Goal: Task Accomplishment & Management: Manage account settings

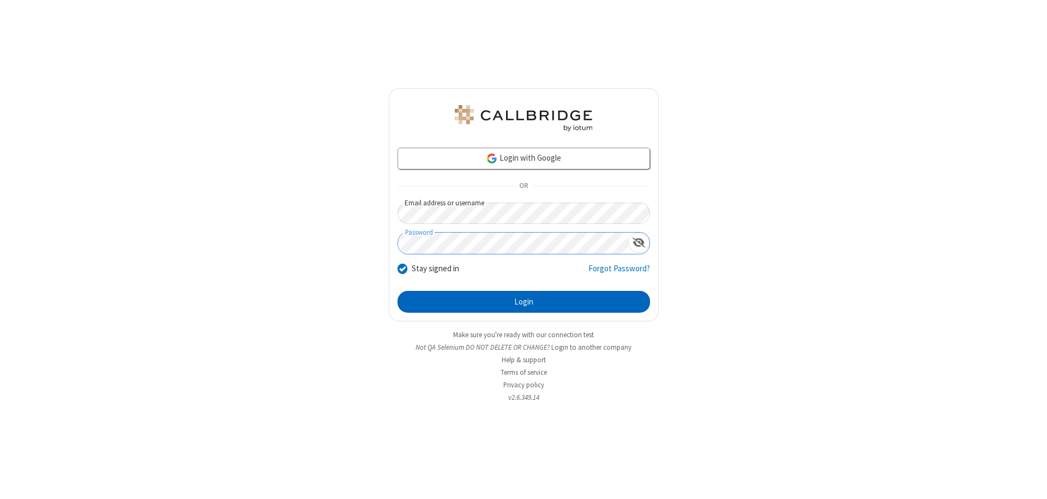
click at [523, 302] on button "Login" at bounding box center [524, 302] width 252 height 22
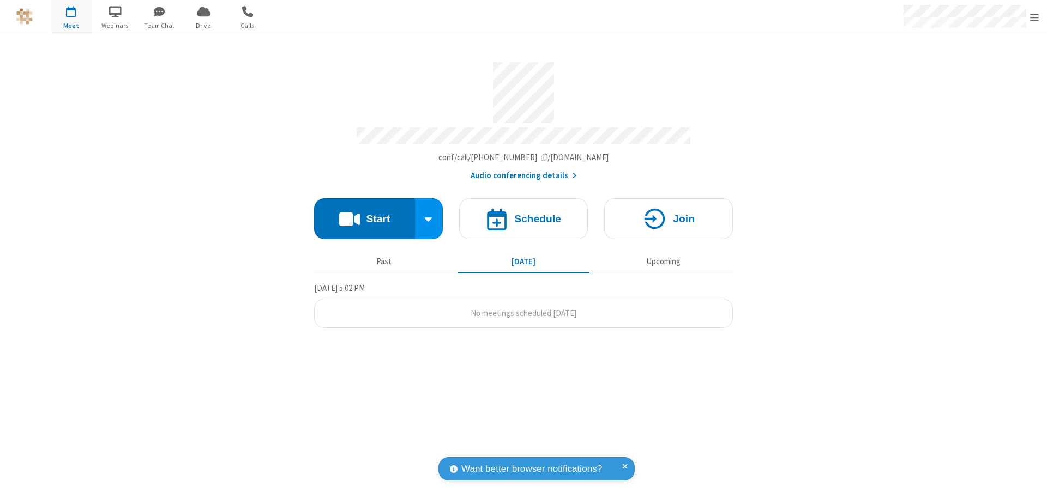
click at [1034, 17] on span "Open menu" at bounding box center [1034, 17] width 9 height 11
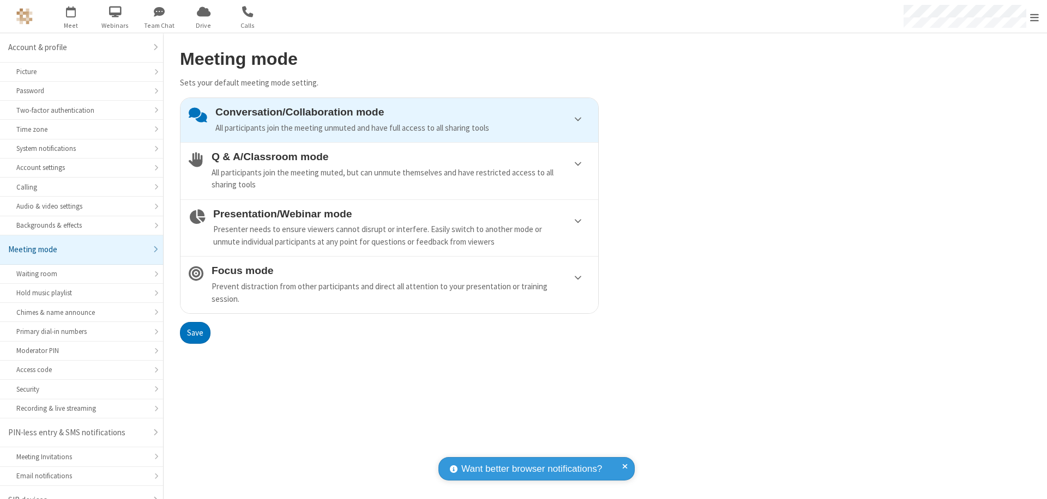
scroll to position [15, 0]
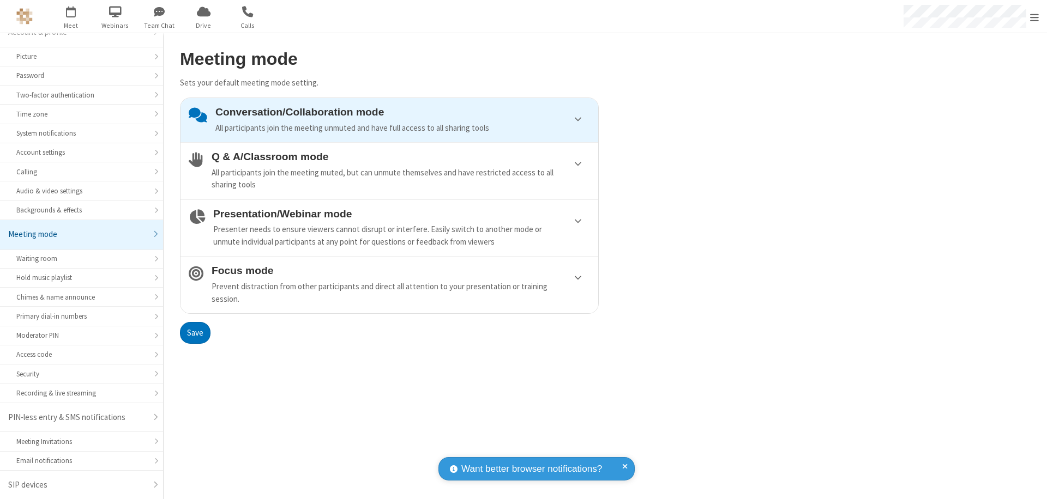
click at [389, 120] on div "Conversation/Collaboration mode All participants join the meeting unmuted and h…" at bounding box center [402, 120] width 375 height 28
click at [195, 333] on button "Save" at bounding box center [195, 333] width 31 height 22
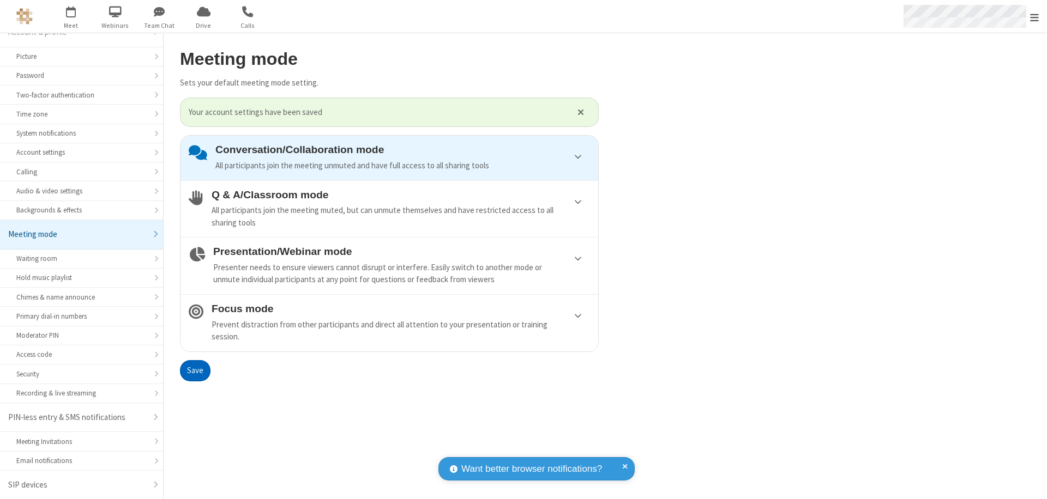
click at [1034, 16] on span "Open menu" at bounding box center [1034, 17] width 9 height 11
click at [1046, 308] on span at bounding box center [1061, 308] width 10 height 9
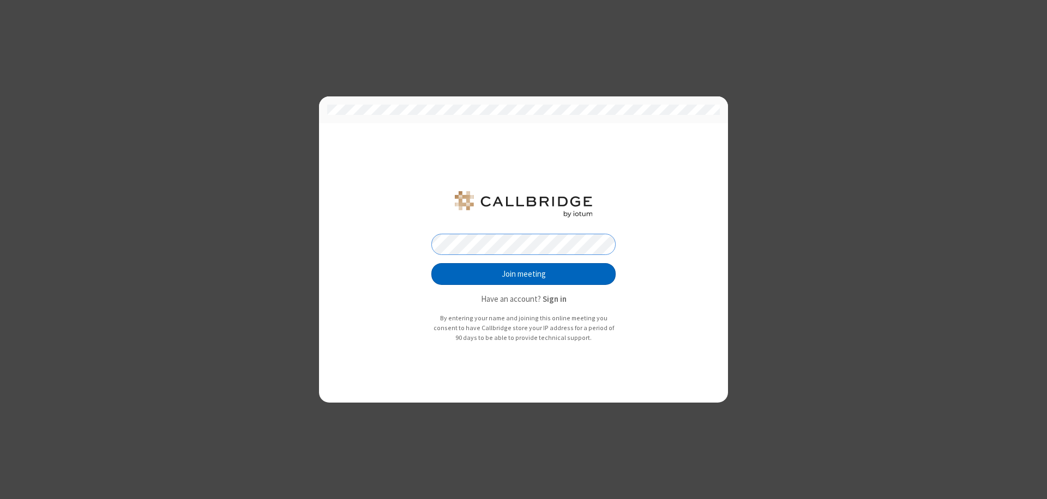
click at [523, 274] on button "Join meeting" at bounding box center [523, 274] width 184 height 22
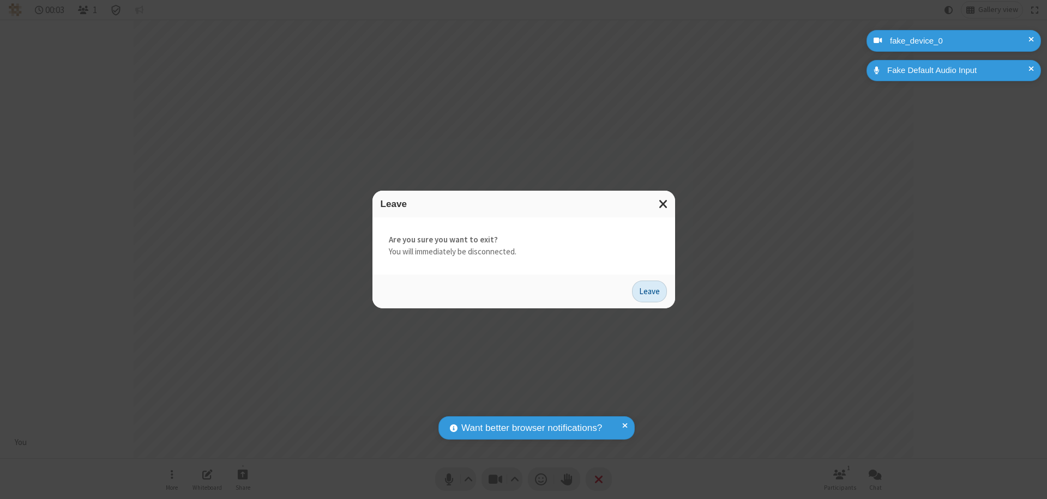
click at [649, 291] on button "Leave" at bounding box center [649, 292] width 35 height 22
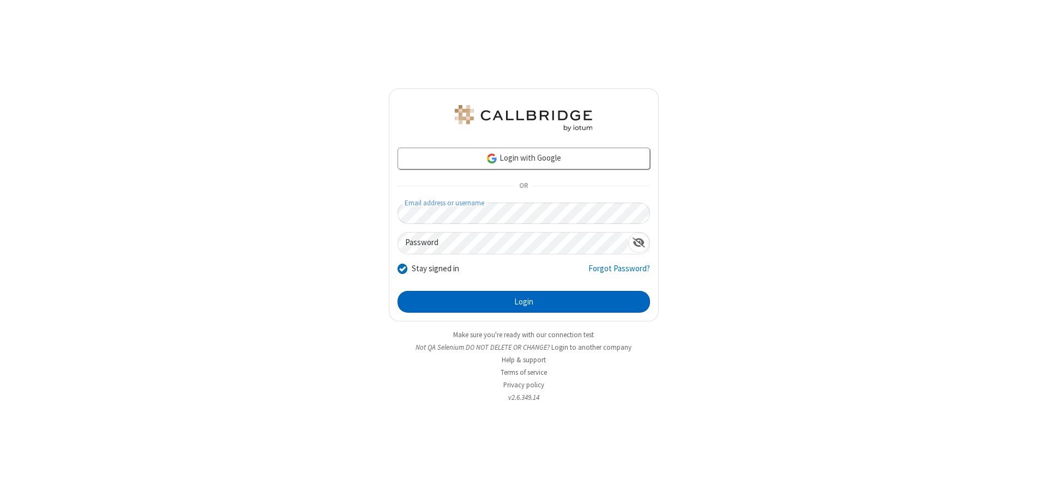
click at [523, 302] on button "Login" at bounding box center [524, 302] width 252 height 22
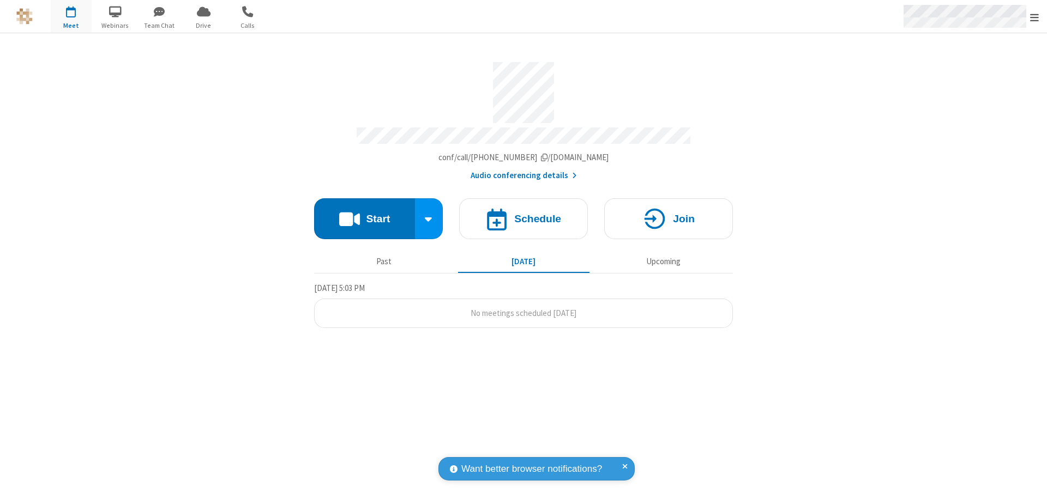
click at [1034, 17] on span "Open menu" at bounding box center [1034, 17] width 9 height 11
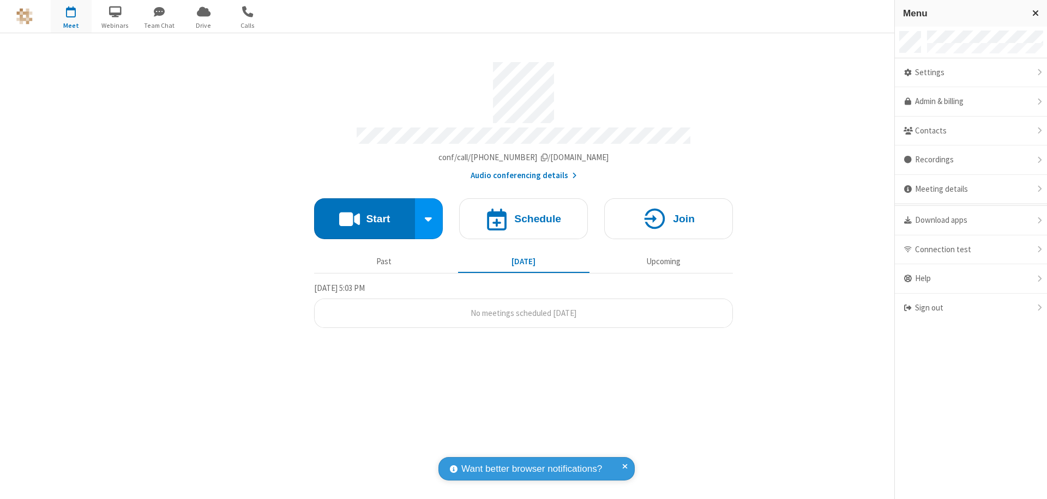
click at [966, 73] on div "Settings" at bounding box center [971, 72] width 152 height 29
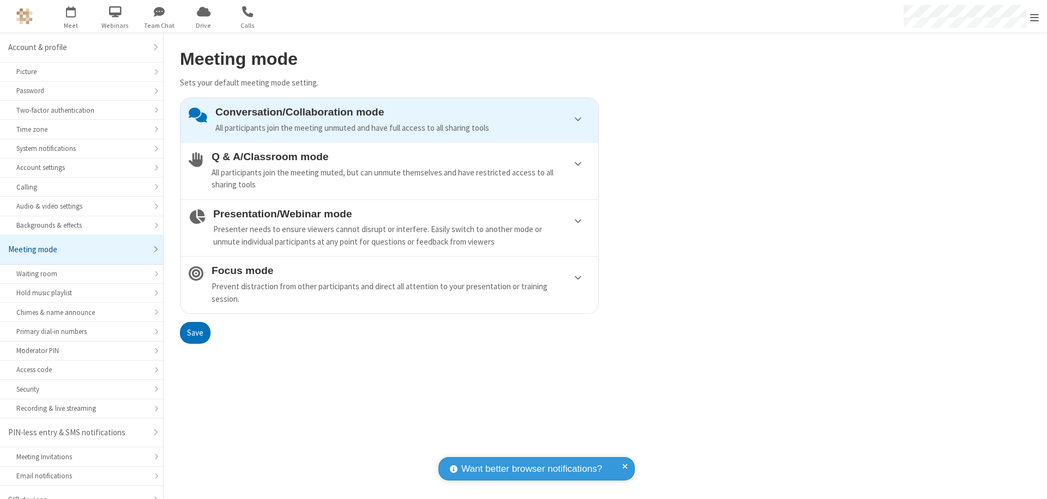
scroll to position [15, 0]
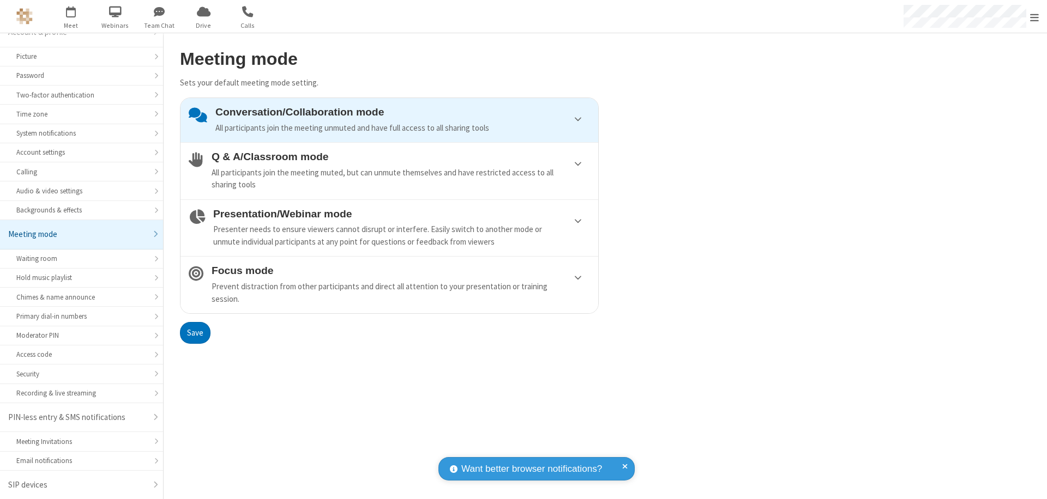
click at [389, 120] on div "Conversation/Collaboration mode All participants join the meeting unmuted and h…" at bounding box center [402, 120] width 375 height 28
click at [195, 333] on button "Save" at bounding box center [195, 333] width 31 height 22
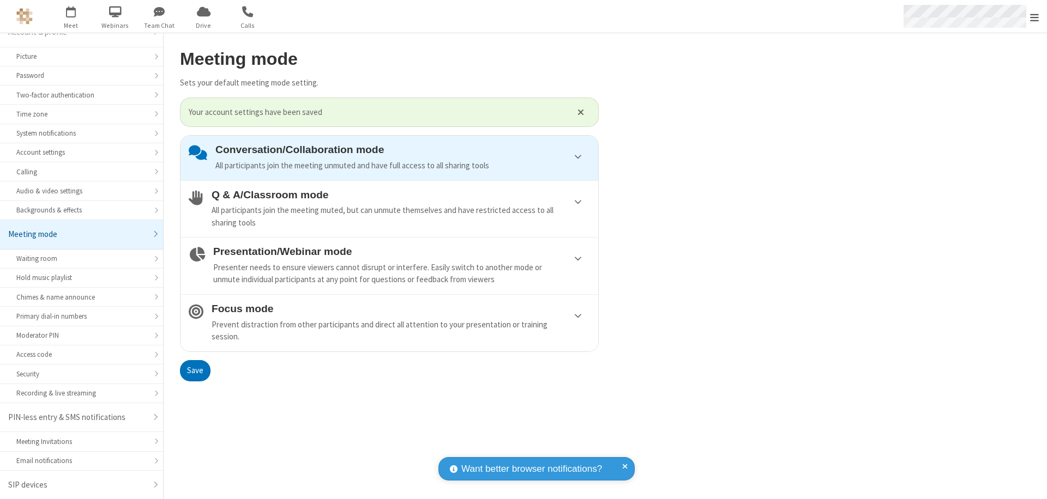
click at [1034, 16] on span "Open menu" at bounding box center [1034, 17] width 9 height 11
click at [1046, 308] on span at bounding box center [1061, 308] width 10 height 9
